Goal: Transaction & Acquisition: Subscribe to service/newsletter

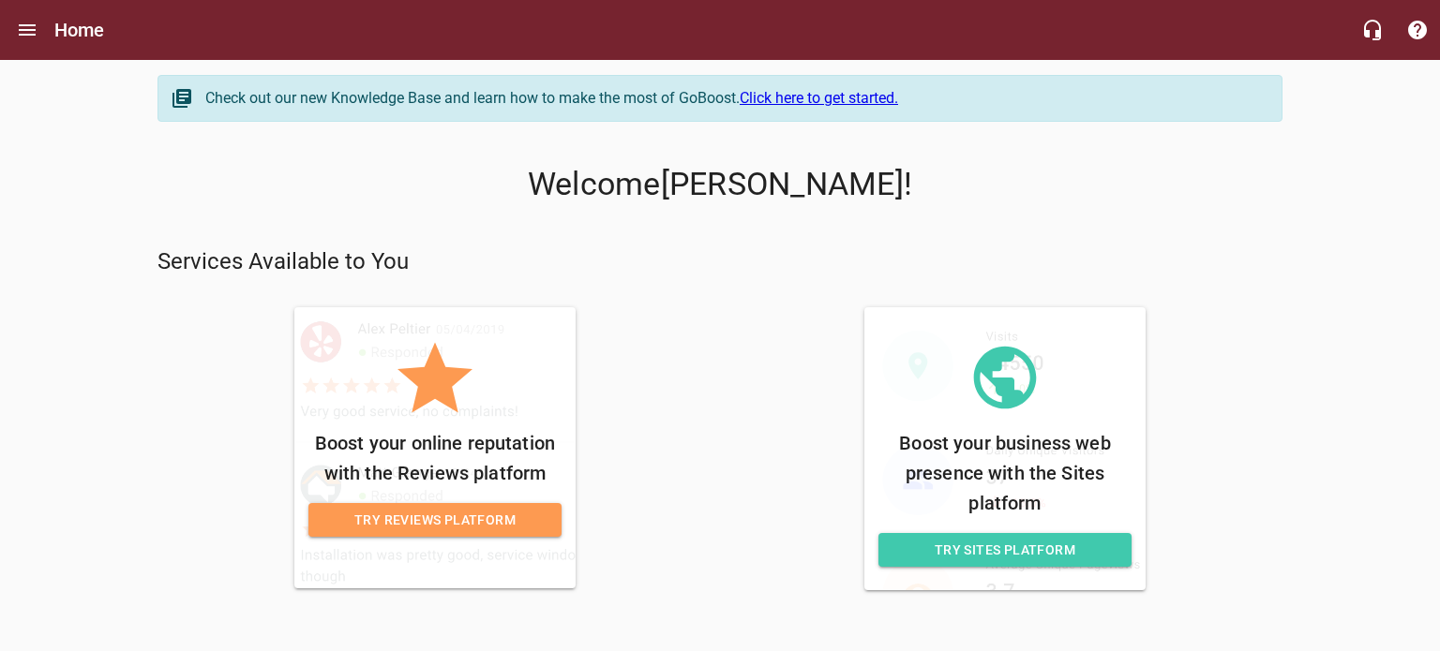
click at [446, 521] on span "Try Reviews Platform" at bounding box center [434, 520] width 223 height 23
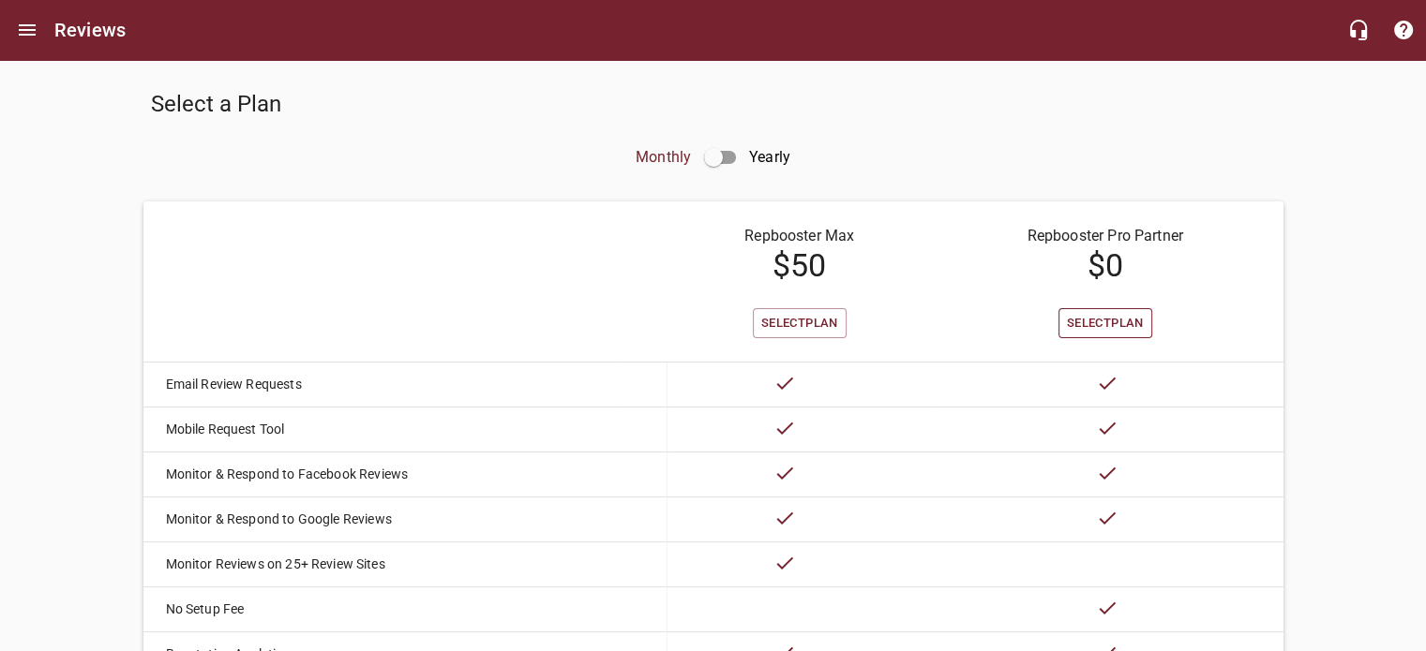
click at [1101, 316] on span "Select Plan" at bounding box center [1105, 324] width 77 height 22
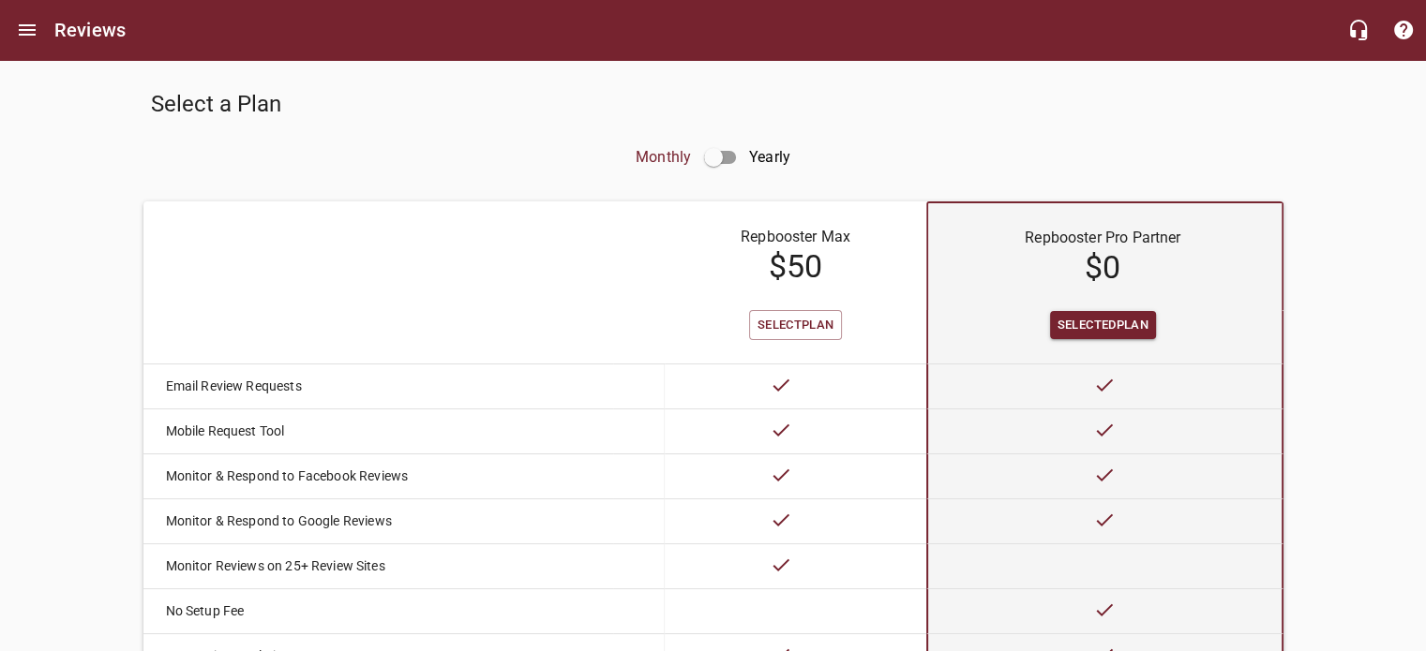
scroll to position [274, 0]
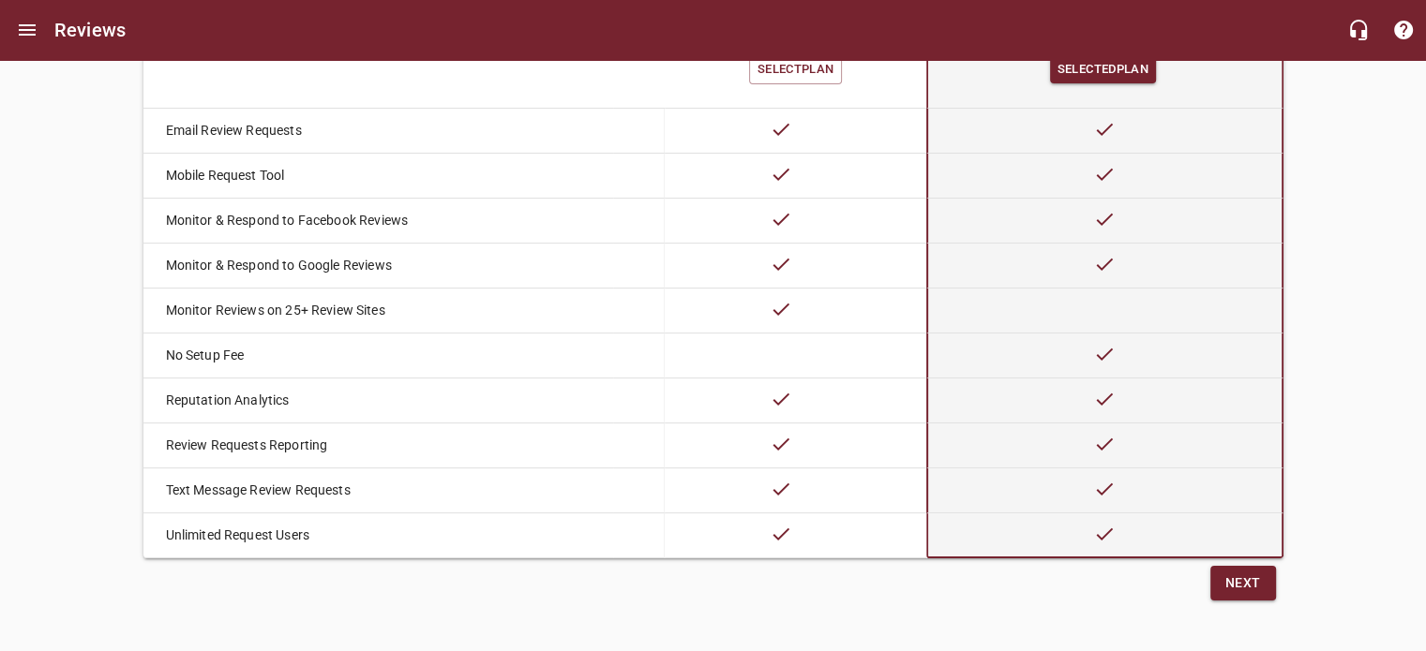
click at [1236, 573] on span "Next" at bounding box center [1243, 583] width 36 height 23
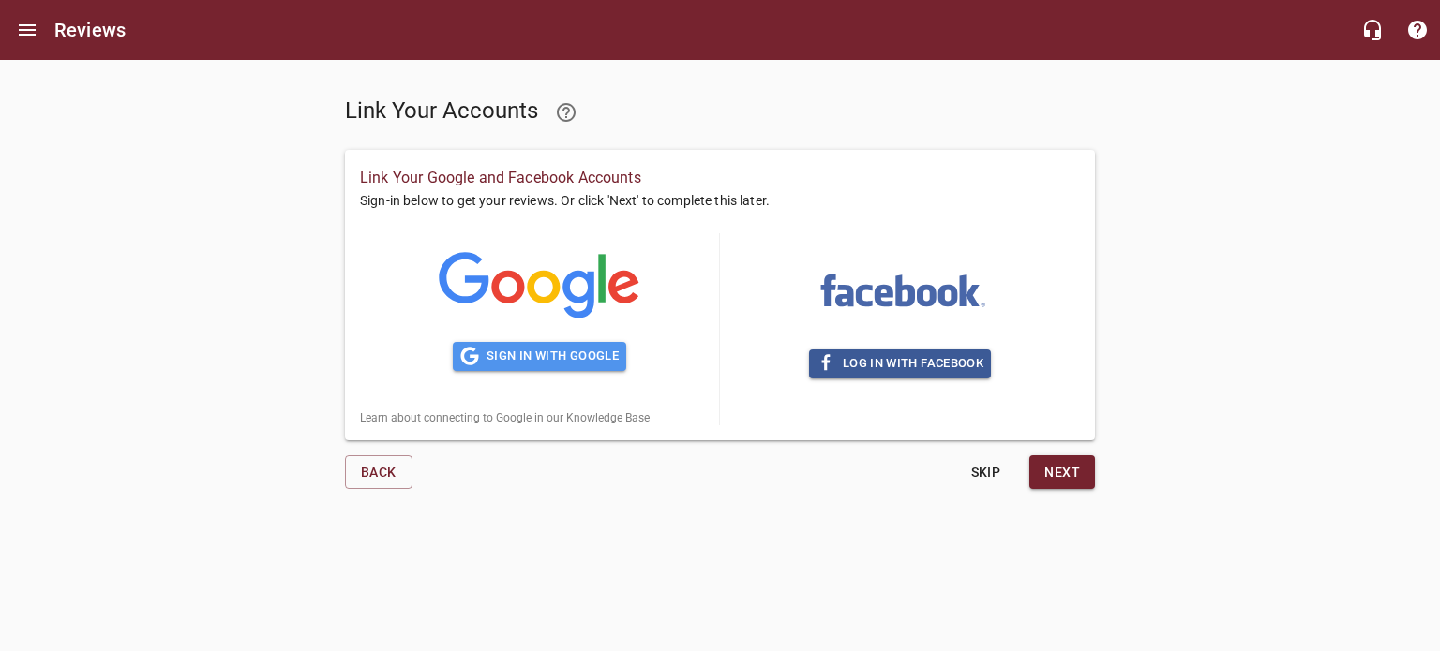
click at [566, 356] on span "Sign in with Google" at bounding box center [539, 357] width 158 height 22
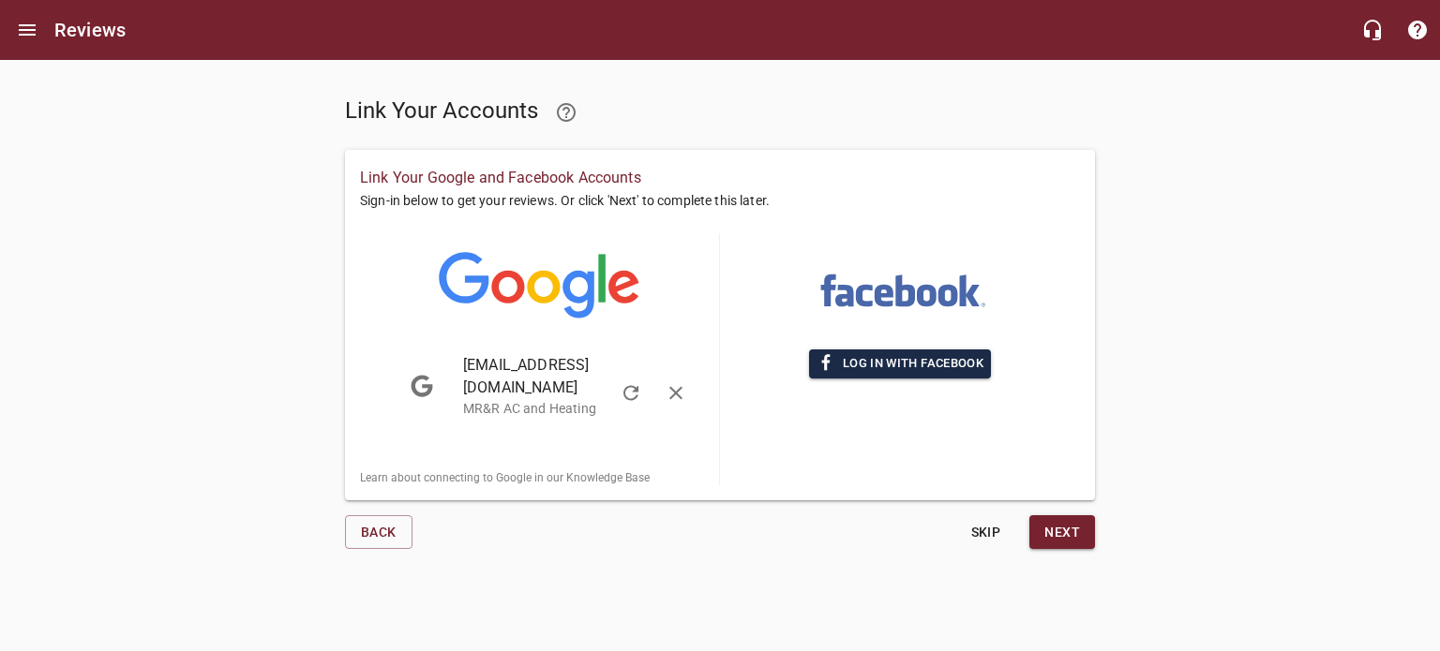
click at [897, 360] on span "Log in with Facebook" at bounding box center [899, 364] width 167 height 22
click at [1069, 521] on span "Next" at bounding box center [1062, 532] width 36 height 23
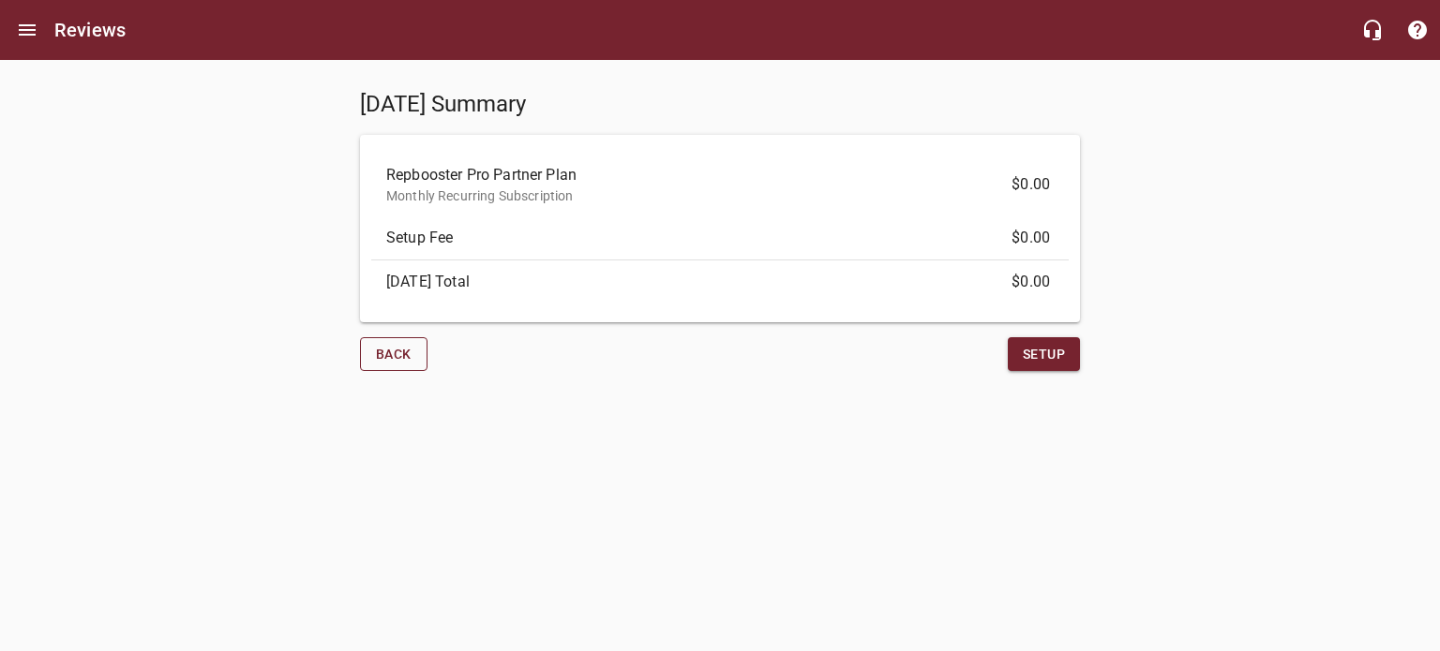
click at [410, 355] on span "Back" at bounding box center [394, 354] width 36 height 23
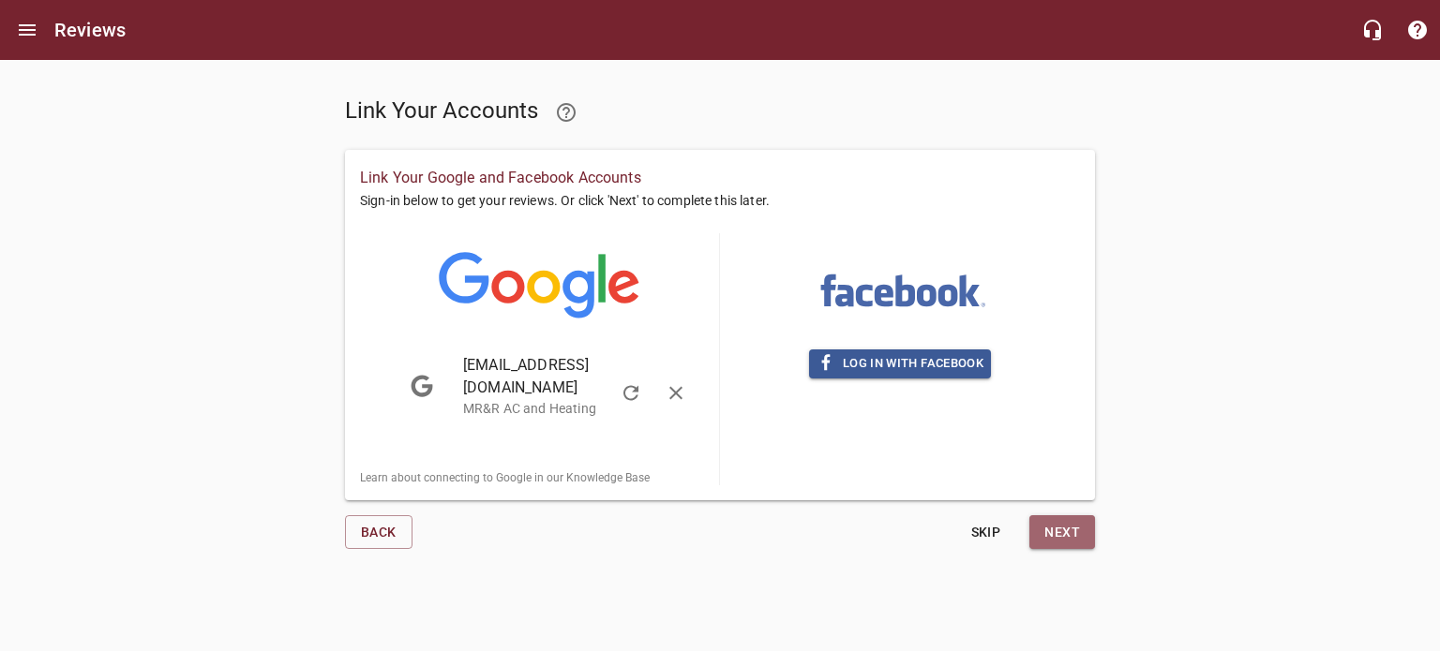
click at [1056, 521] on span "Next" at bounding box center [1062, 532] width 36 height 23
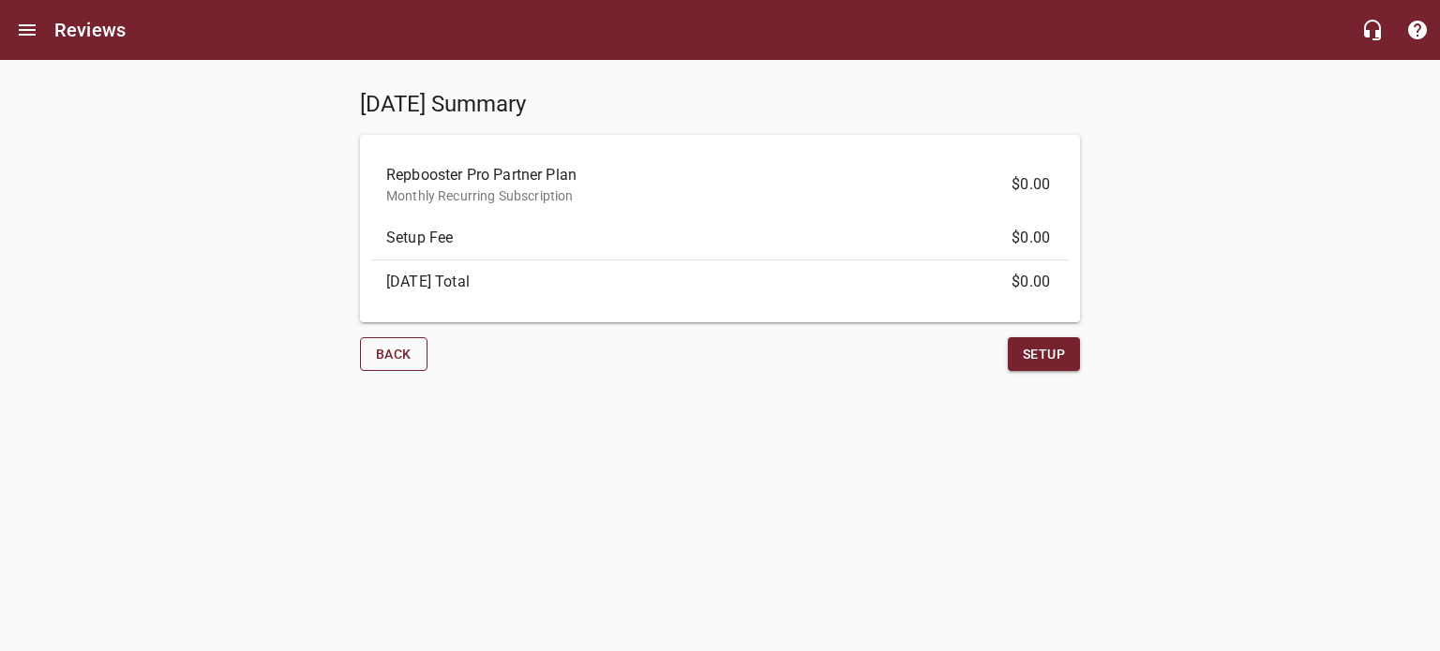
click at [393, 357] on span "Back" at bounding box center [394, 354] width 36 height 23
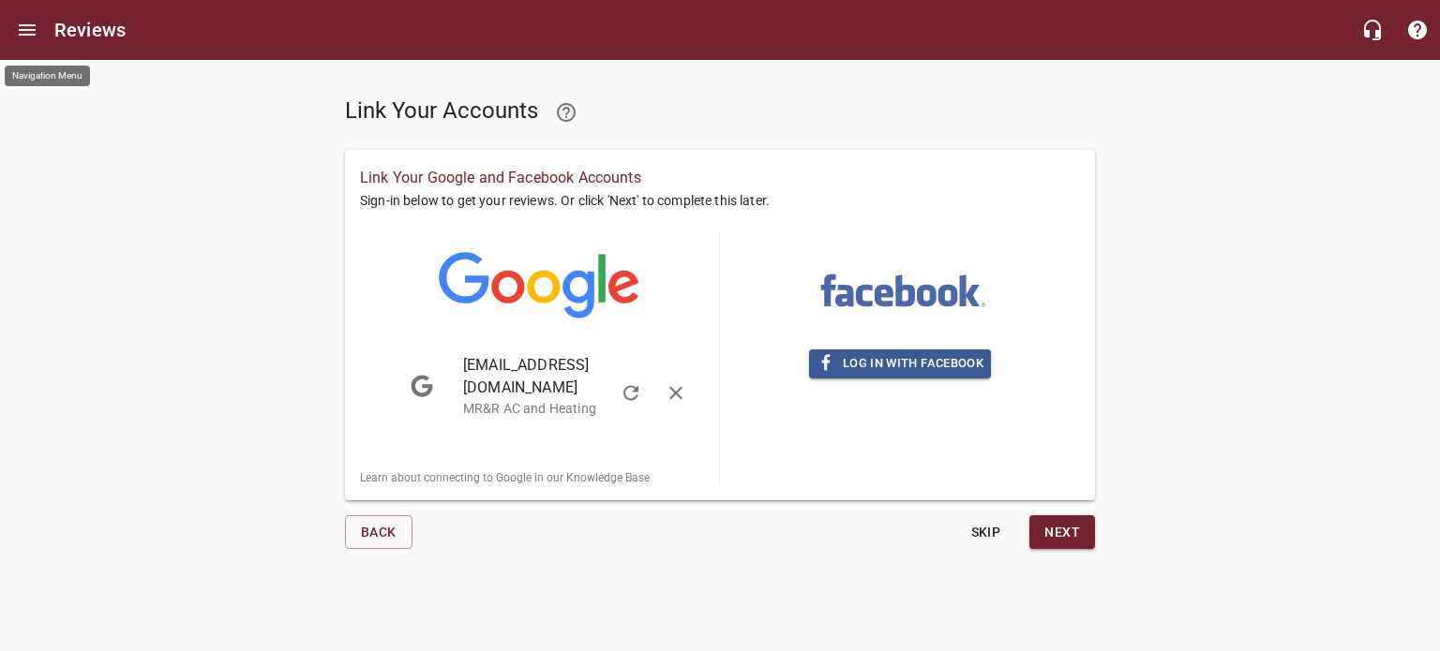
click at [30, 29] on icon "Open drawer" at bounding box center [27, 29] width 17 height 11
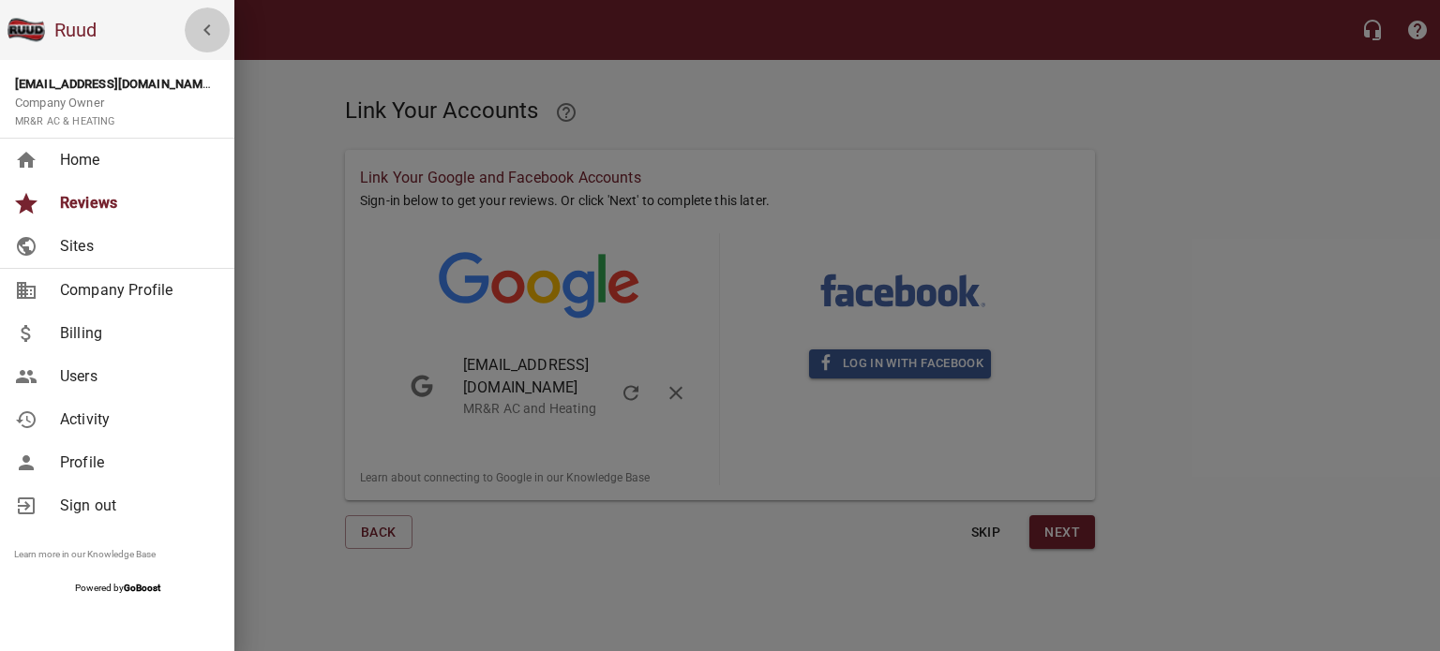
click at [210, 32] on icon "button" at bounding box center [207, 30] width 22 height 22
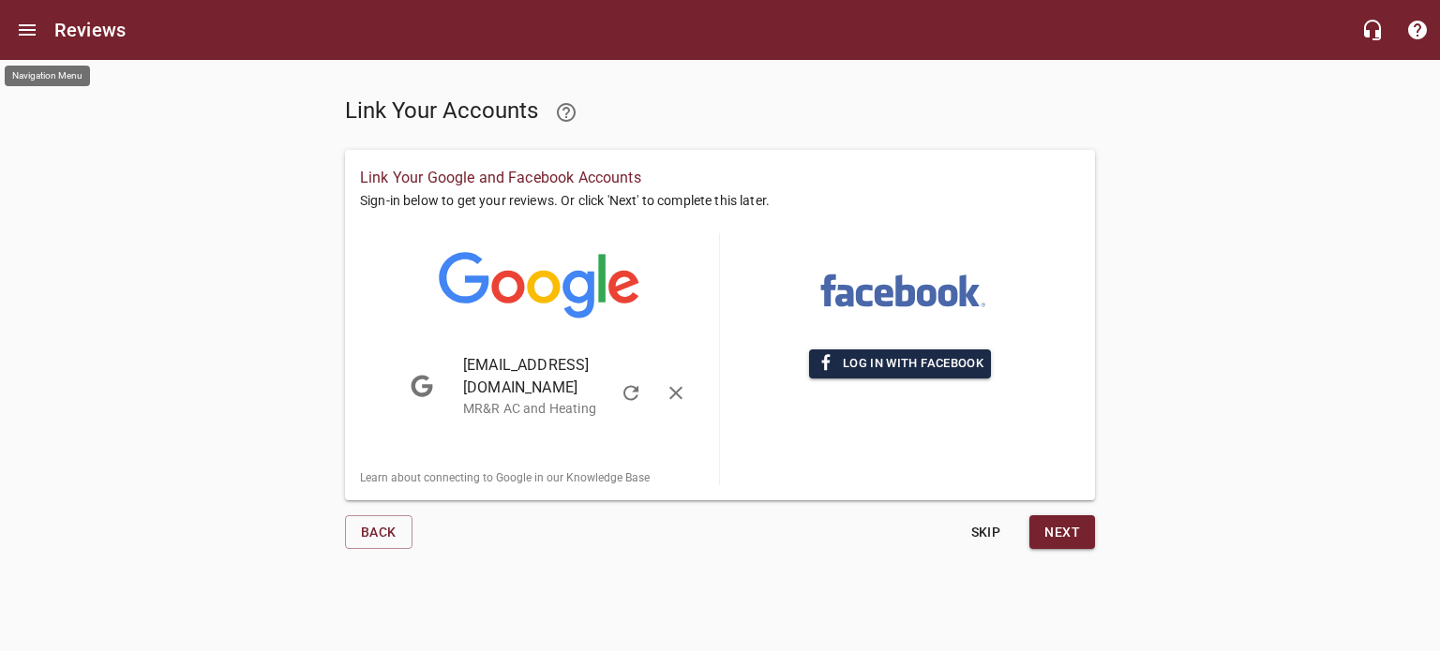
click at [917, 363] on span "Log in with Facebook" at bounding box center [899, 364] width 167 height 22
click at [1076, 521] on span "Next" at bounding box center [1062, 532] width 36 height 23
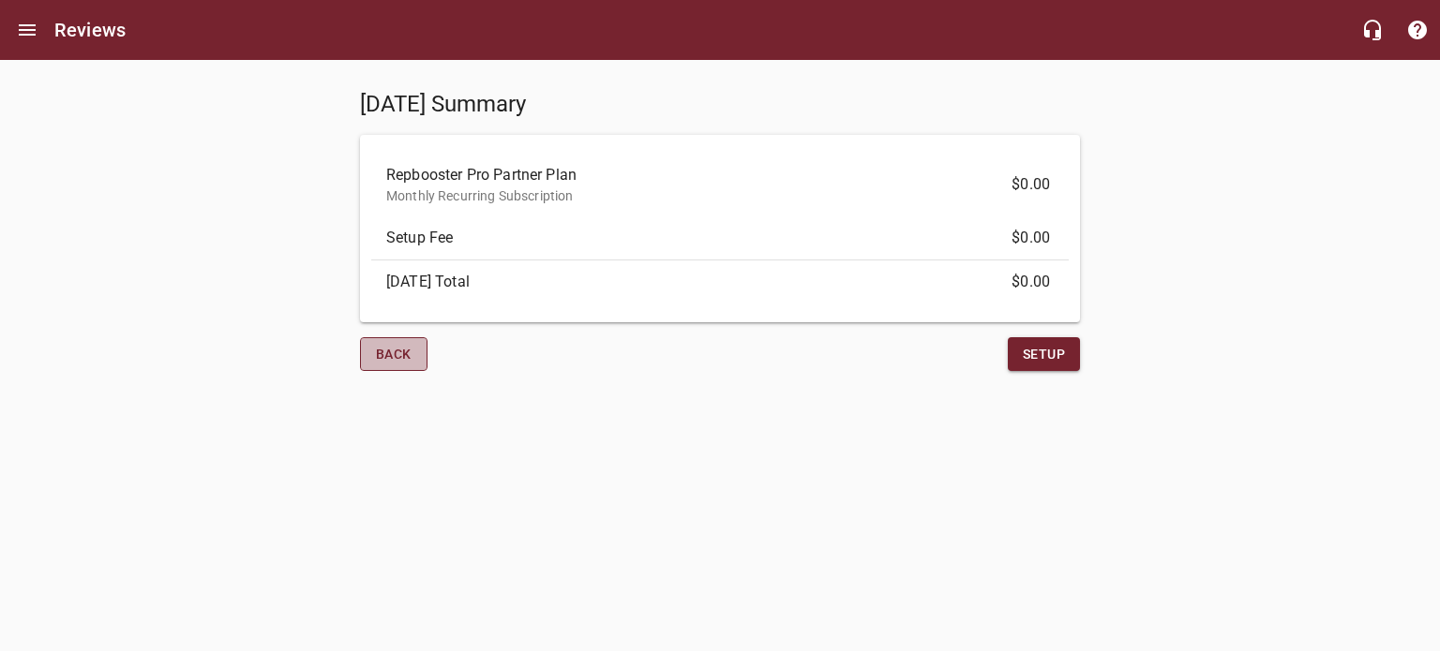
click at [394, 354] on span "Back" at bounding box center [394, 354] width 36 height 23
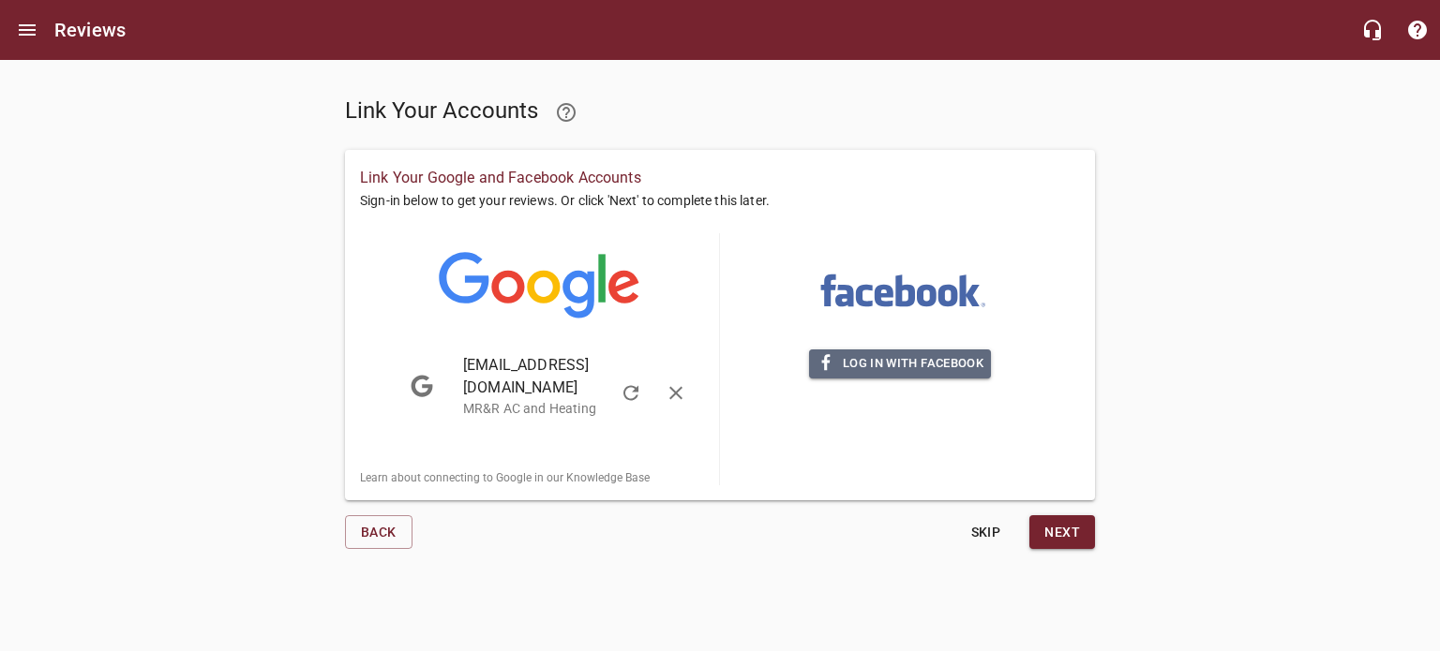
click at [900, 359] on span "Log in with Facebook" at bounding box center [899, 364] width 167 height 22
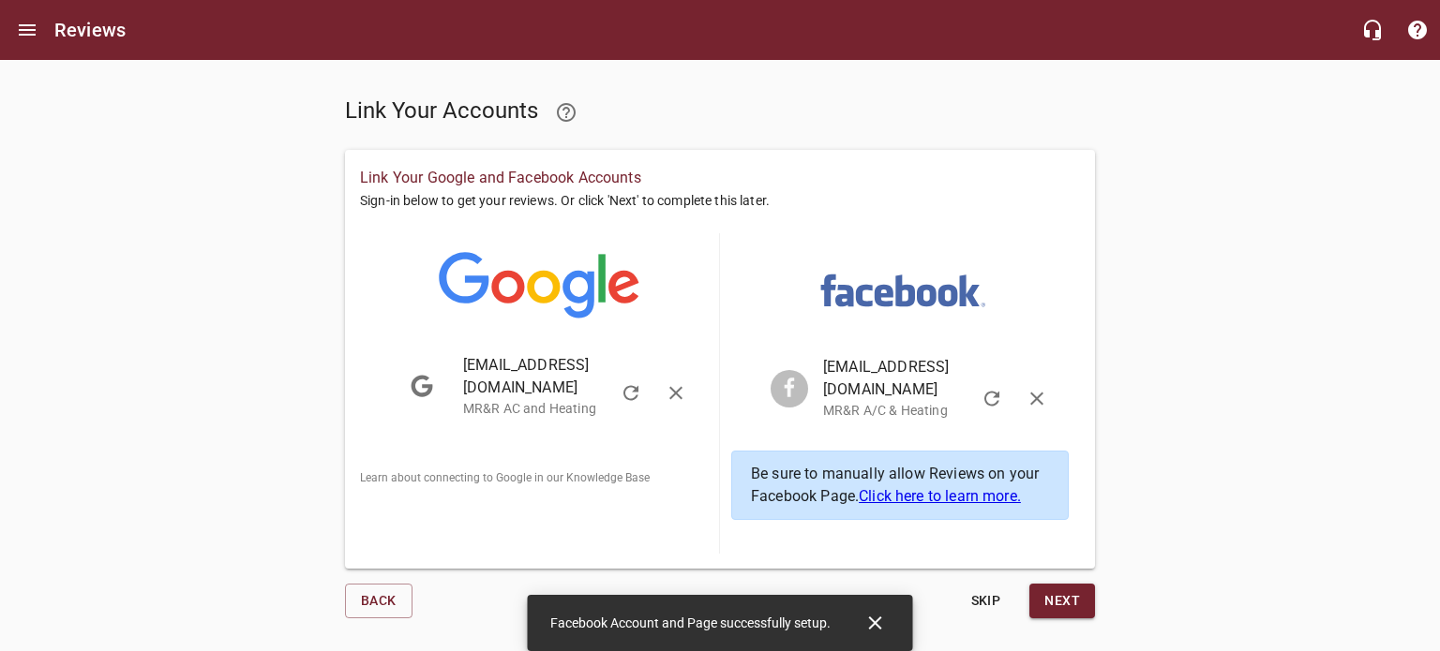
click at [1070, 590] on span "Next" at bounding box center [1062, 601] width 36 height 23
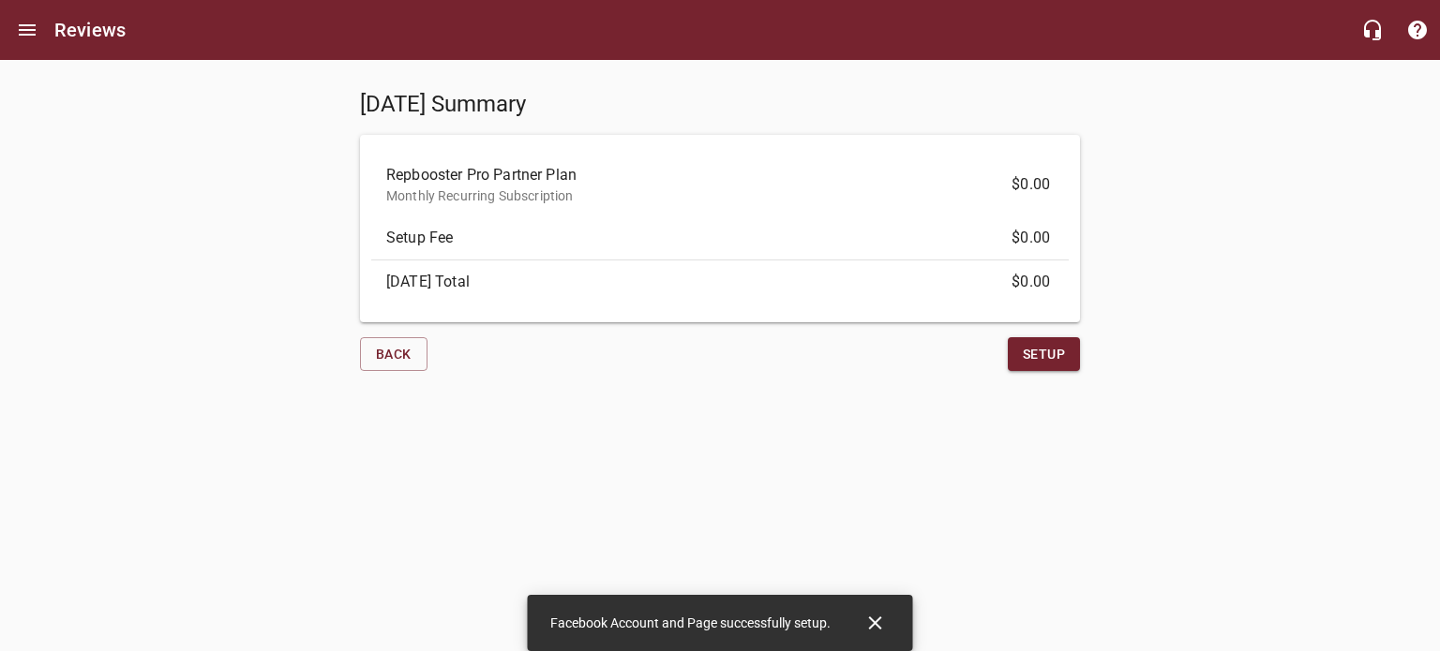
click at [1033, 344] on span "Setup" at bounding box center [1044, 354] width 42 height 23
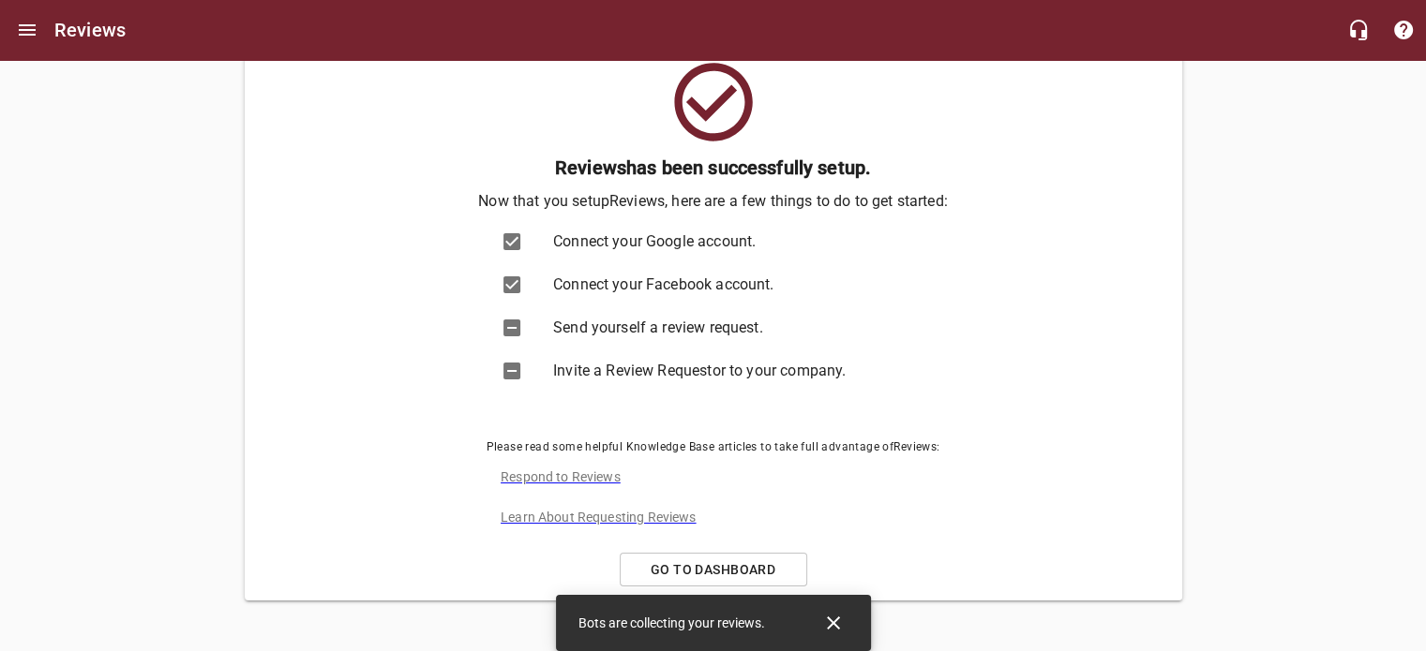
scroll to position [67, 0]
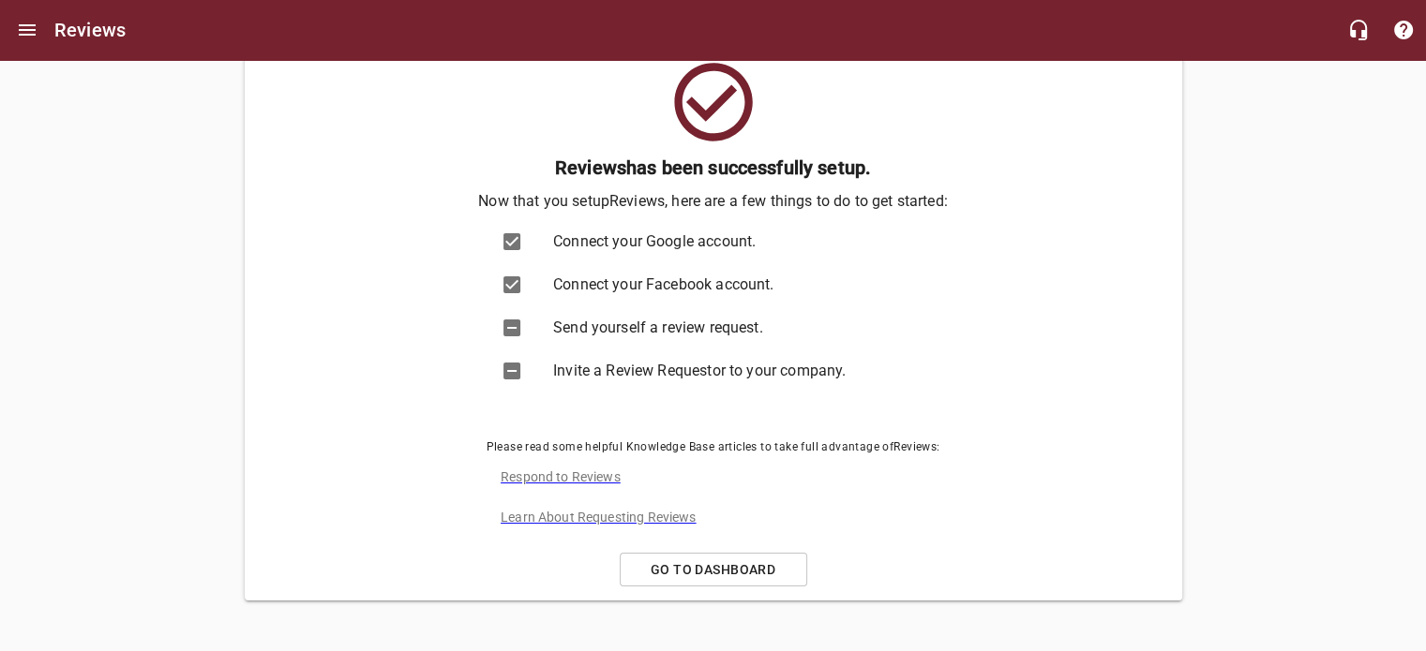
click at [740, 567] on span "Go to Dashboard" at bounding box center [713, 570] width 156 height 23
